Goal: Task Accomplishment & Management: Use online tool/utility

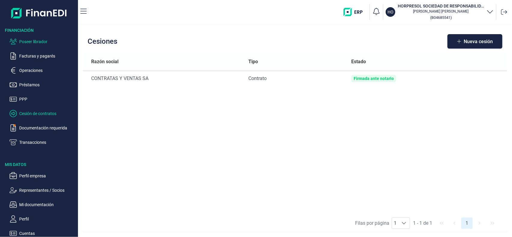
click at [41, 44] on p "Poseer librador" at bounding box center [47, 41] width 56 height 7
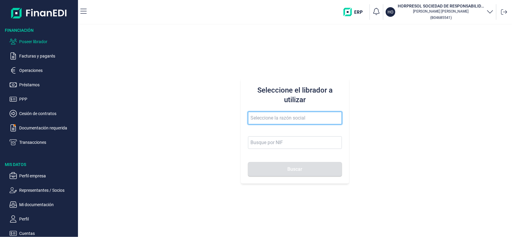
click at [282, 115] on input "text" at bounding box center [295, 118] width 94 height 13
type input "ganacapr"
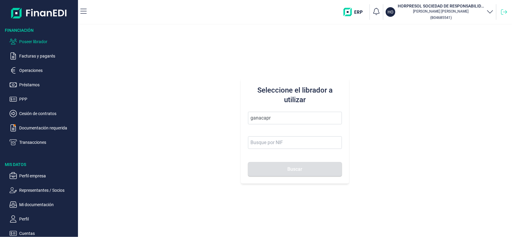
drag, startPoint x: 511, startPoint y: 14, endPoint x: 505, endPoint y: 12, distance: 6.2
click at [505, 12] on nav "HO HORPRESOL SOCIEDAD DE RESPONSABILIDAD LIMITADA Miriam Martín Delgado ( B0468…" at bounding box center [295, 12] width 434 height 24
click at [505, 12] on icon at bounding box center [505, 11] width 6 height 5
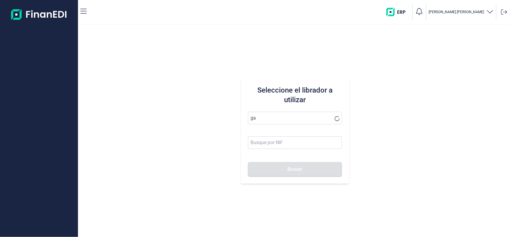
type input "g"
